Goal: Transaction & Acquisition: Book appointment/travel/reservation

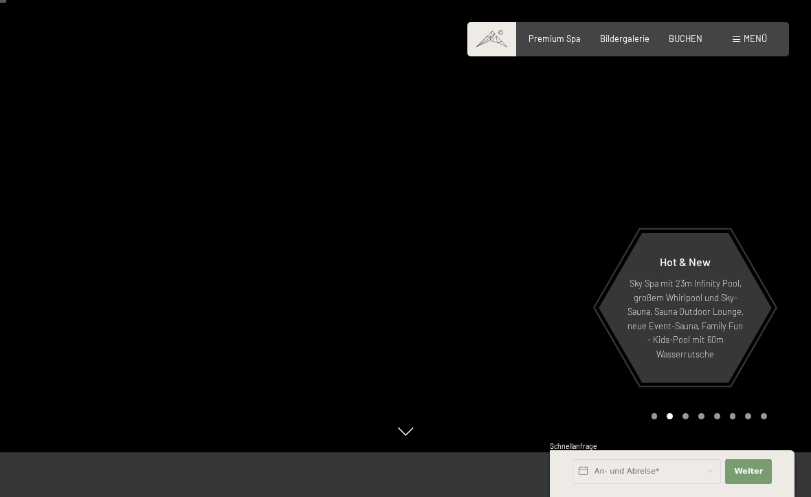
scroll to position [42, 0]
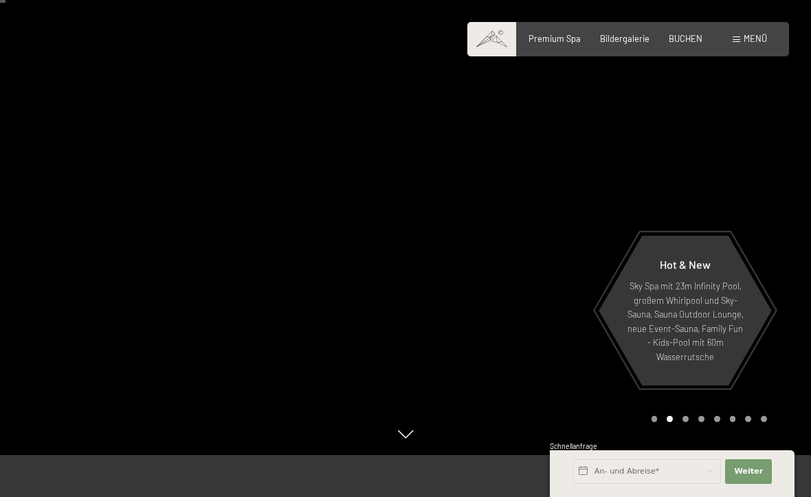
click at [687, 41] on span "BUCHEN" at bounding box center [686, 38] width 34 height 11
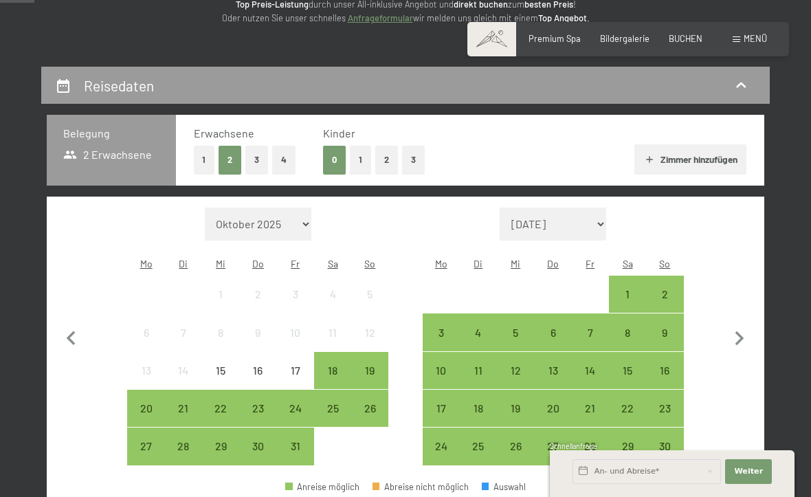
scroll to position [198, 0]
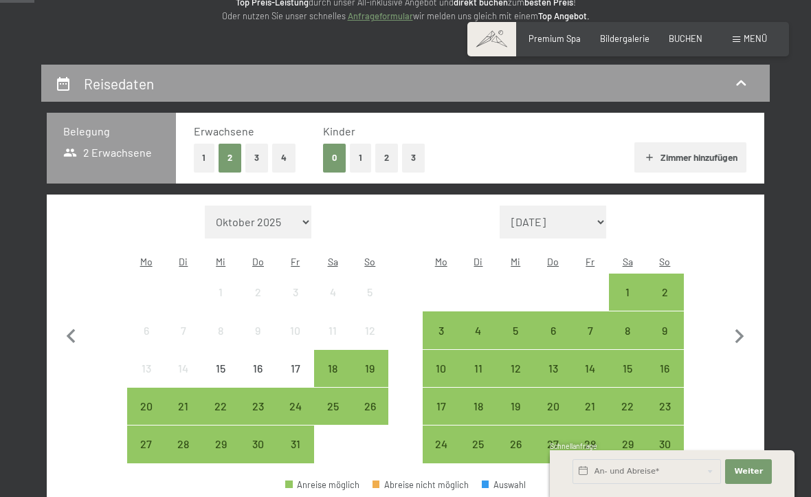
click at [741, 329] on icon "button" at bounding box center [740, 336] width 9 height 14
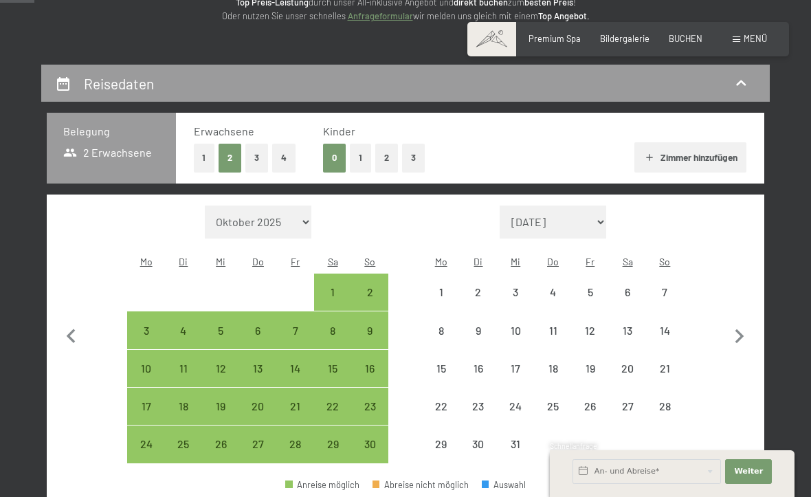
select select "[DATE]"
click at [745, 325] on icon "button" at bounding box center [739, 336] width 29 height 29
select select "[DATE]"
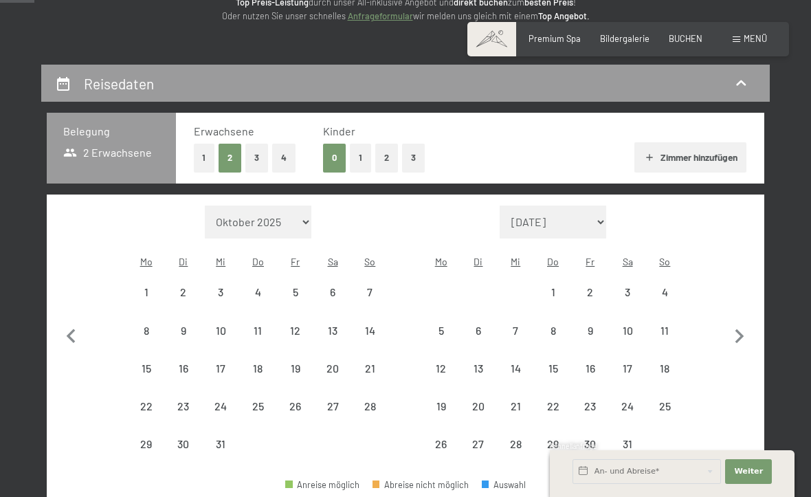
select select "[DATE]"
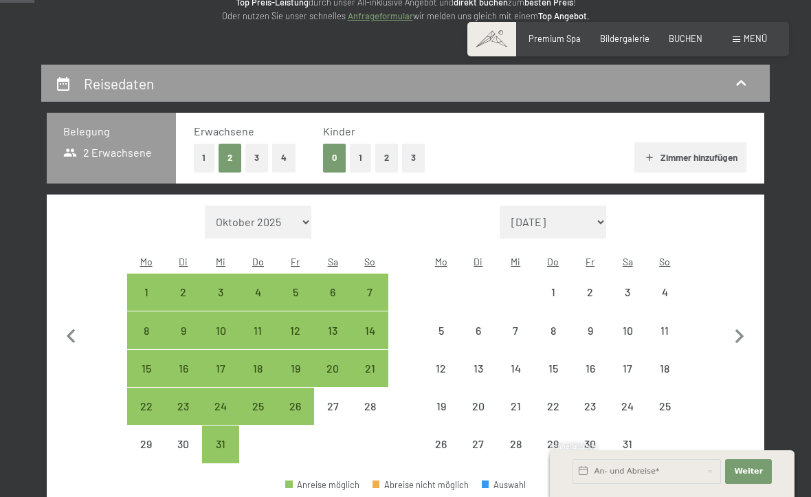
select select "[DATE]"
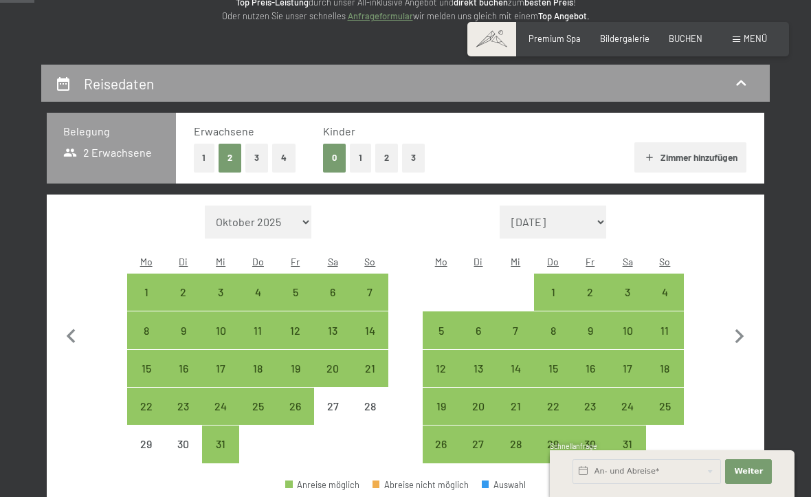
click at [737, 333] on icon "button" at bounding box center [740, 336] width 9 height 14
select select "[DATE]"
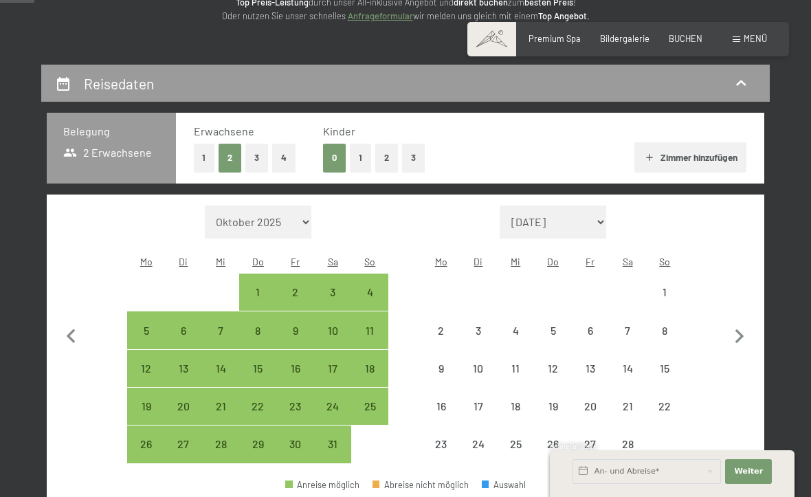
click at [737, 333] on icon "button" at bounding box center [740, 336] width 9 height 14
select select "[DATE]"
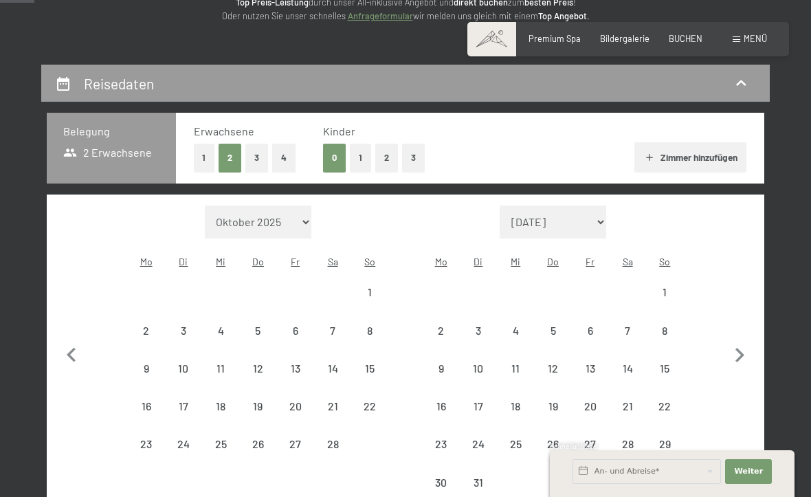
click at [740, 348] on icon "button" at bounding box center [740, 355] width 9 height 14
select select "[DATE]"
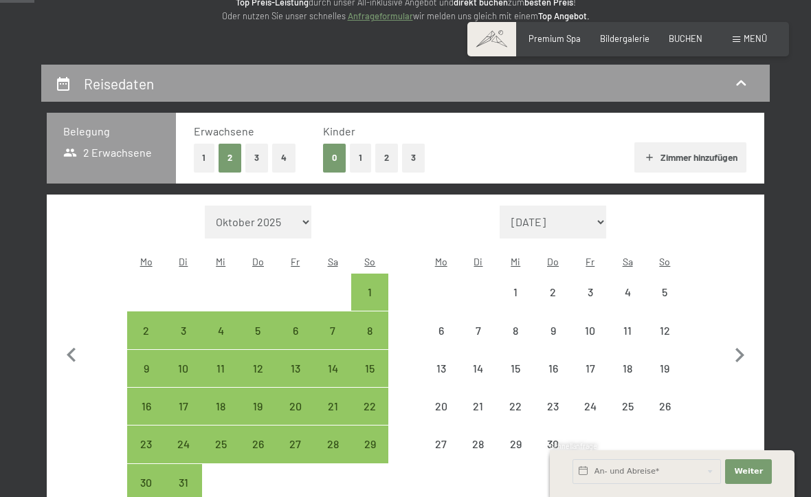
click at [742, 341] on icon "button" at bounding box center [739, 355] width 29 height 29
select select "[DATE]"
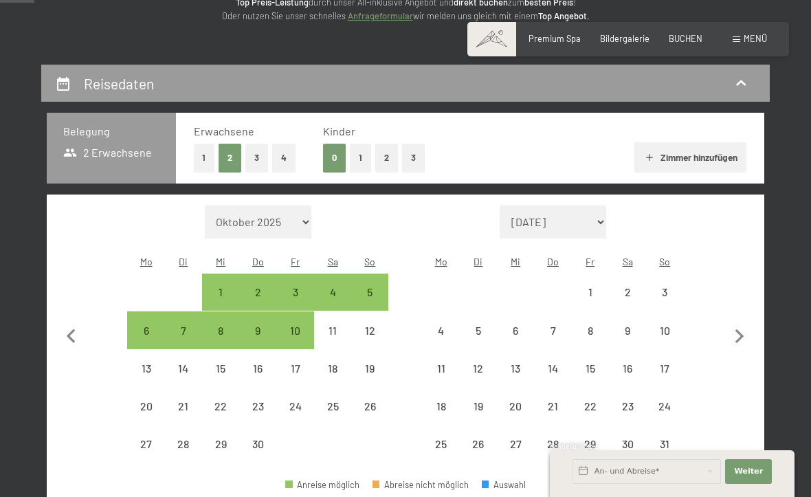
click at [743, 336] on icon "button" at bounding box center [739, 336] width 29 height 29
select select "[DATE]"
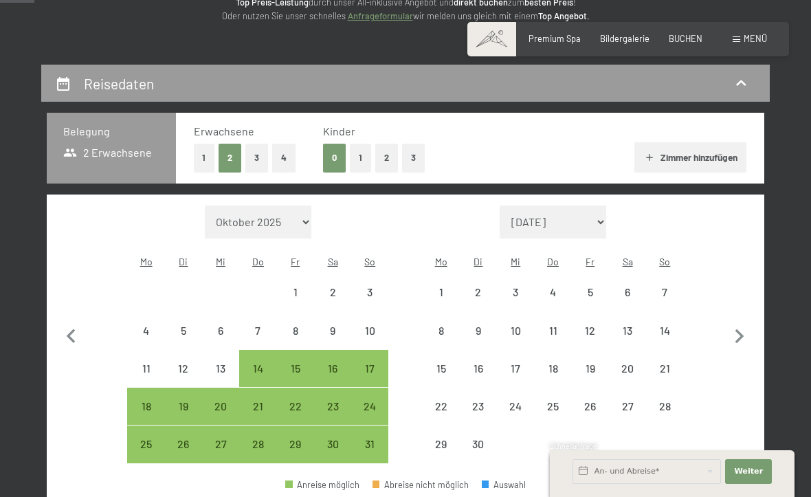
select select "[DATE]"
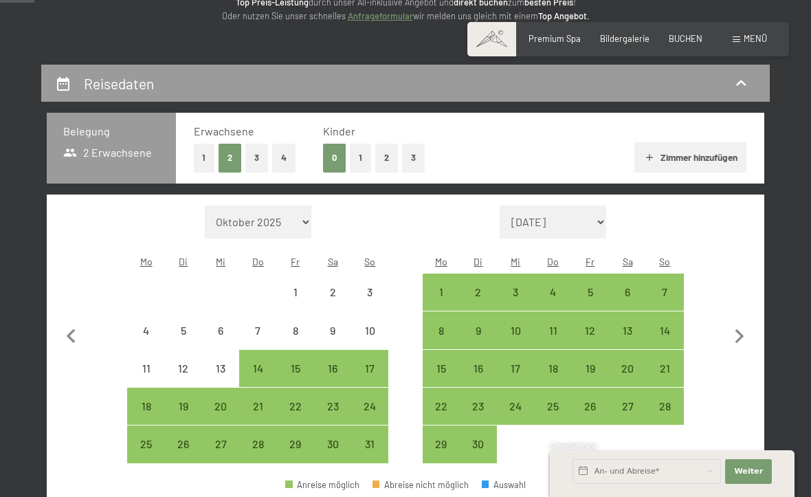
click at [629, 401] on div "27" at bounding box center [628, 418] width 34 height 34
select select "[DATE]"
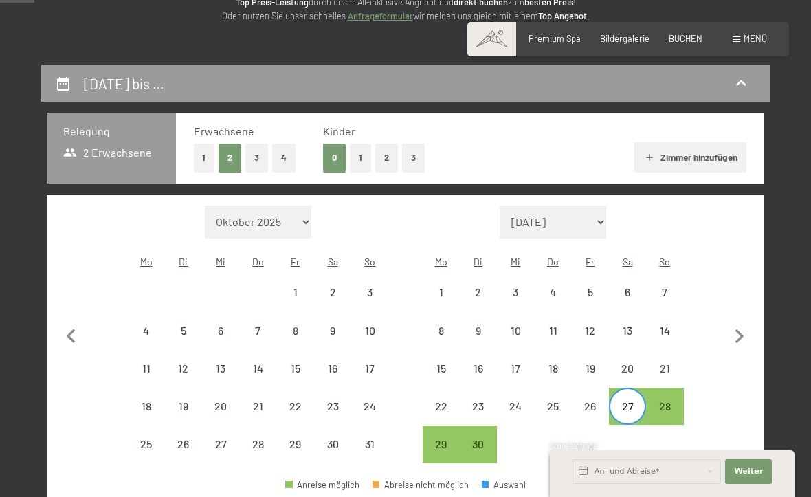
click at [743, 329] on icon "button" at bounding box center [739, 336] width 29 height 29
select select "[DATE]"
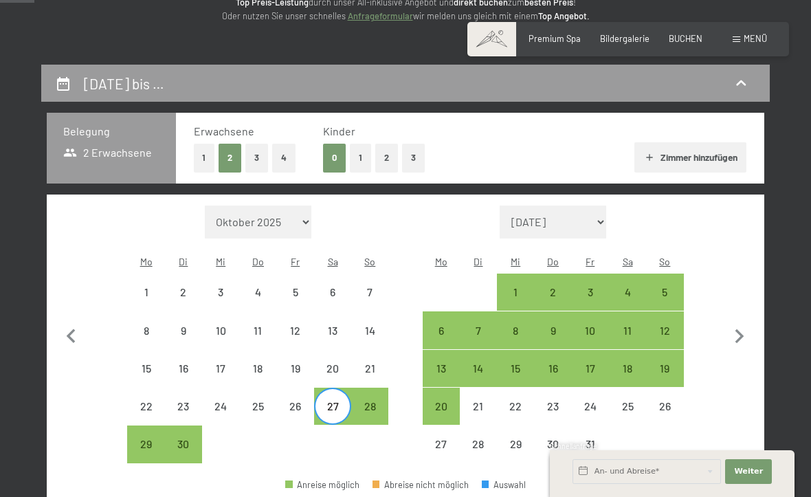
select select "[DATE]"
click at [633, 287] on div "4" at bounding box center [628, 304] width 34 height 34
select select "[DATE]"
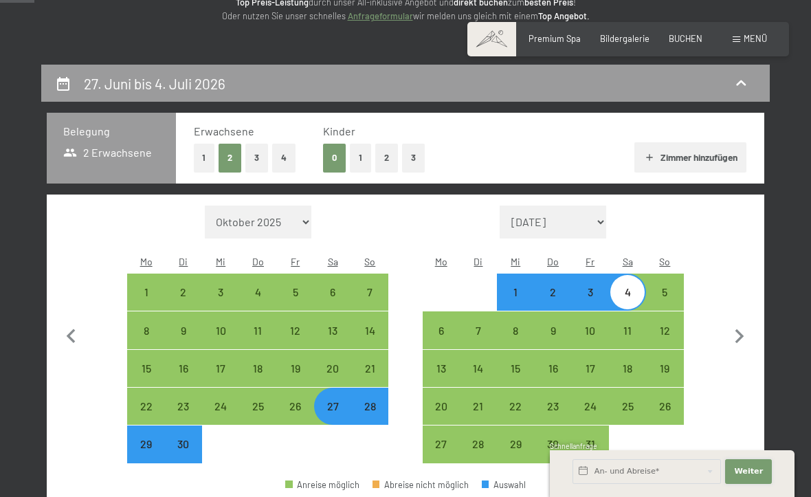
click at [757, 477] on span "Weiter" at bounding box center [748, 471] width 29 height 11
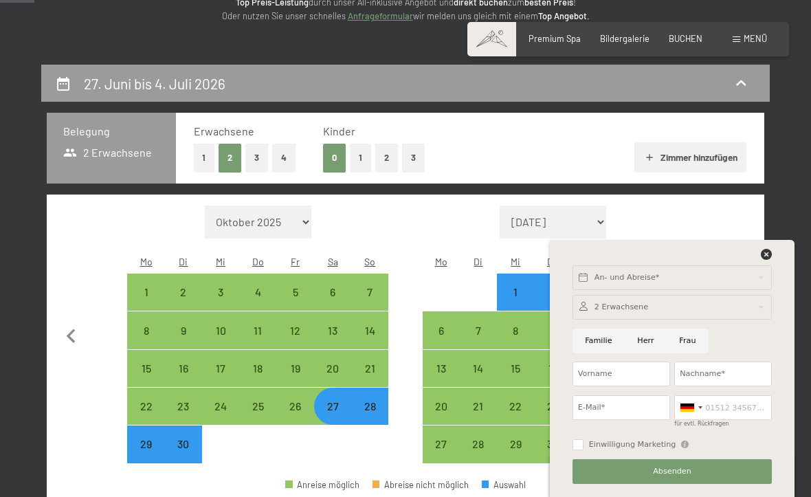
click at [731, 223] on button "button" at bounding box center [739, 335] width 29 height 259
select select "[DATE]"
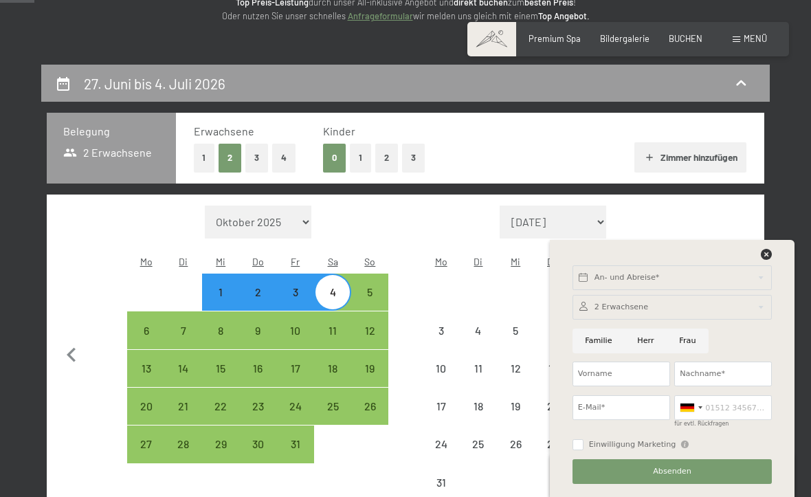
select select "[DATE]"
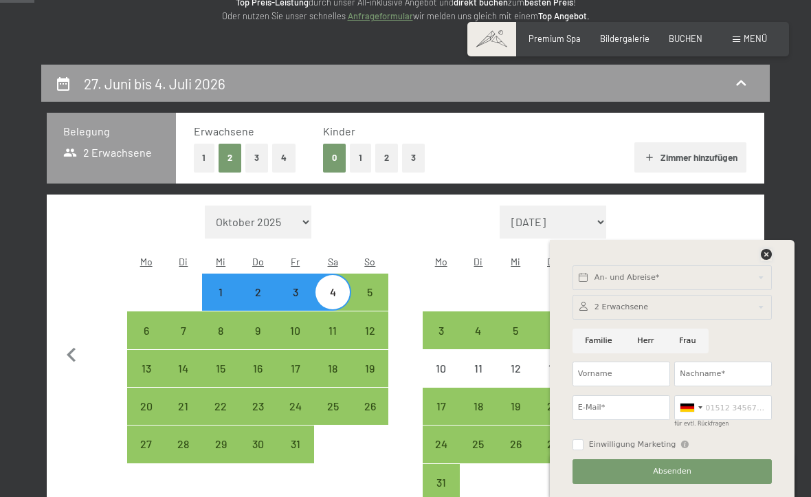
click at [769, 260] on icon at bounding box center [766, 254] width 11 height 11
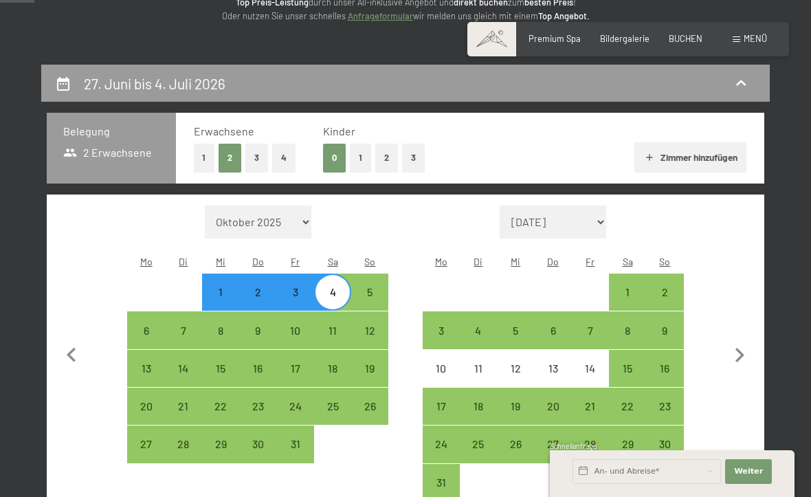
click at [696, 157] on button "Zimmer hinzufügen" at bounding box center [691, 157] width 112 height 30
select select "[DATE]"
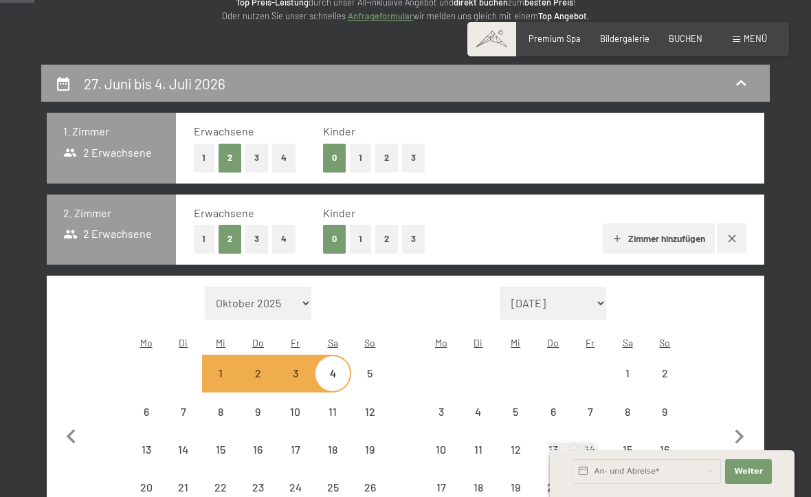
select select "[DATE]"
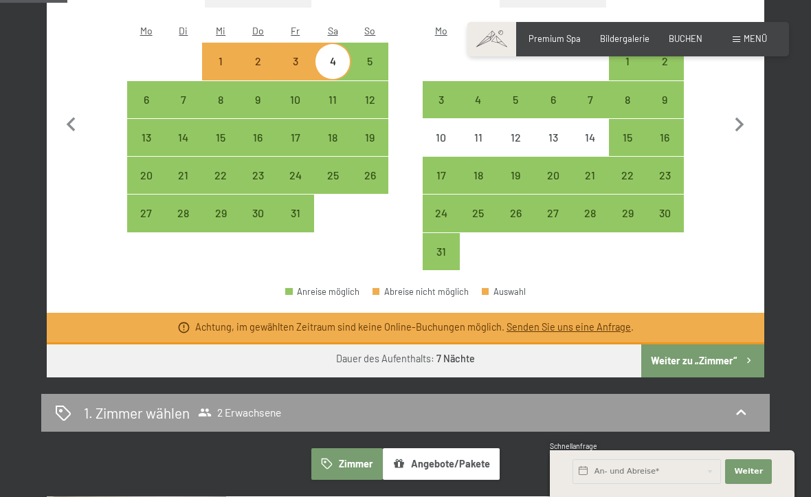
click at [700, 349] on button "Weiter zu „Zimmer“" at bounding box center [702, 360] width 123 height 33
select select "[DATE]"
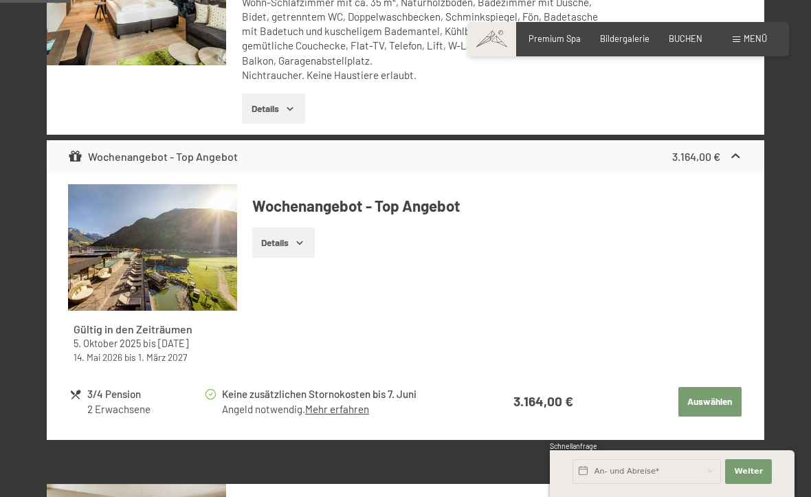
scroll to position [490, 0]
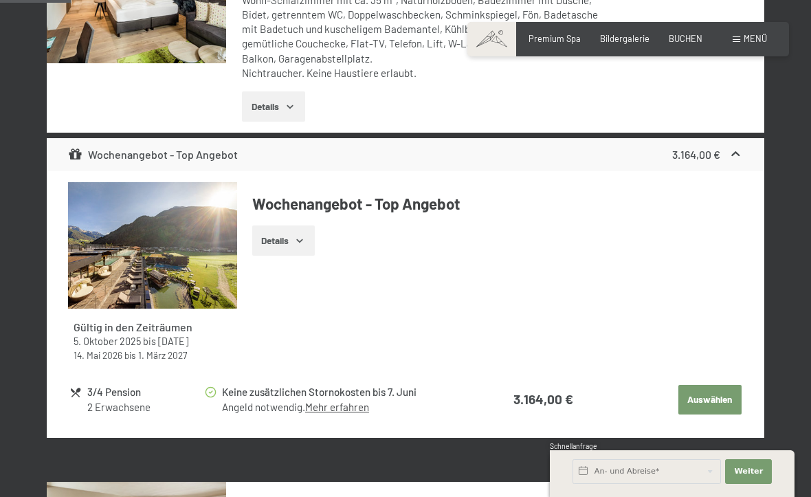
click at [340, 409] on link "Mehr erfahren" at bounding box center [337, 407] width 64 height 12
click at [348, 407] on link "Mehr erfahren" at bounding box center [337, 407] width 64 height 12
click at [699, 395] on button "Auswählen" at bounding box center [710, 400] width 63 height 30
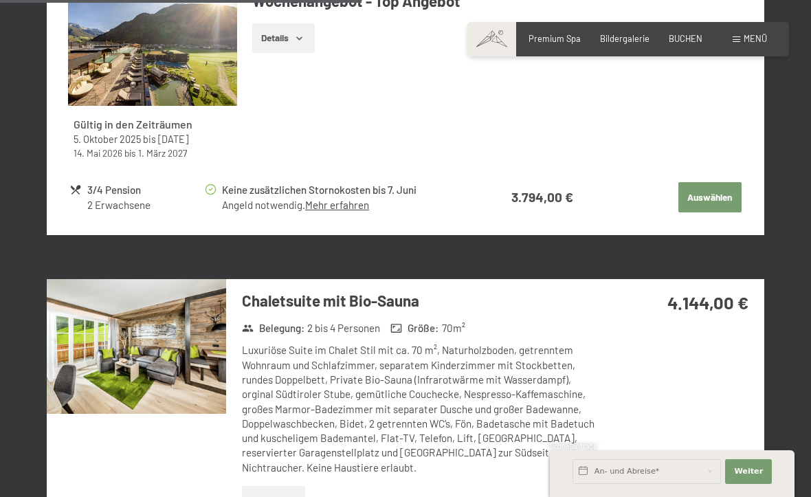
scroll to position [2507, 0]
